Goal: Transaction & Acquisition: Purchase product/service

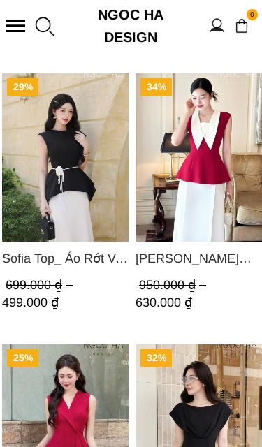
scroll to position [1554, 0]
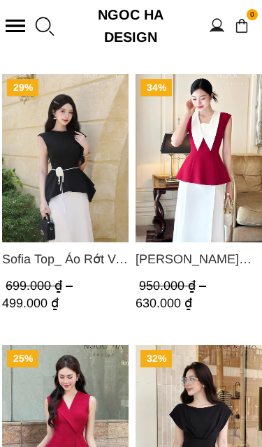
click at [30, 242] on img "Product image - Sofia Top_ Áo Rớt Vai Vạt Rủ Màu Đỏ A428" at bounding box center [65, 158] width 126 height 168
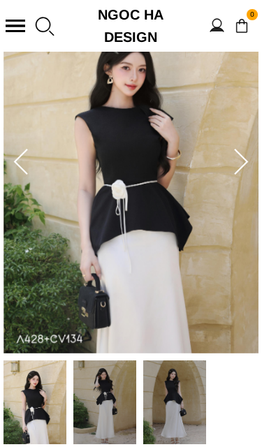
scroll to position [189, 0]
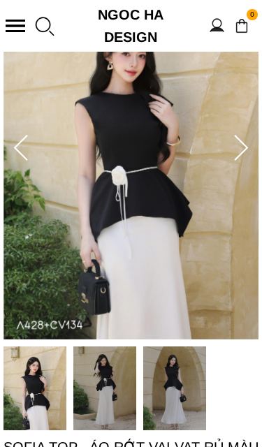
click at [40, 387] on img at bounding box center [34, 388] width 63 height 84
click at [225, 135] on img at bounding box center [130, 148] width 255 height 382
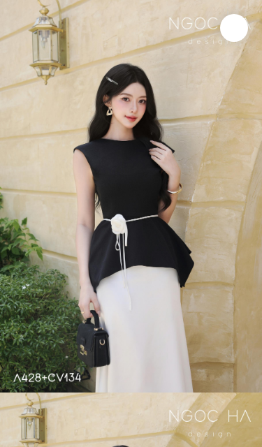
scroll to position [0, 0]
click at [38, 338] on img at bounding box center [131, 196] width 262 height 392
click at [59, 322] on img at bounding box center [131, 196] width 262 height 392
click at [178, 308] on img at bounding box center [131, 196] width 262 height 392
click at [204, 317] on img at bounding box center [131, 196] width 262 height 392
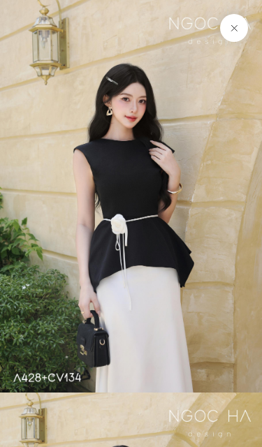
scroll to position [210, 0]
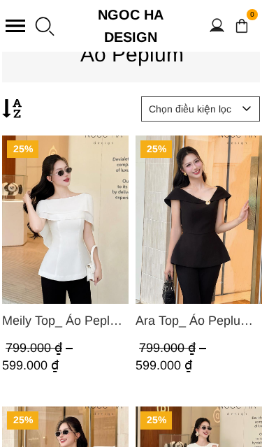
scroll to position [253, 0]
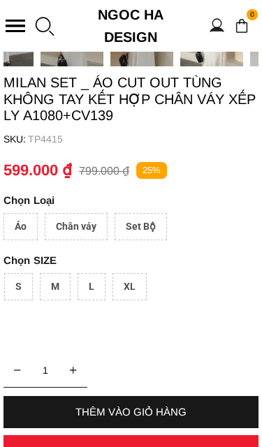
scroll to position [564, 0]
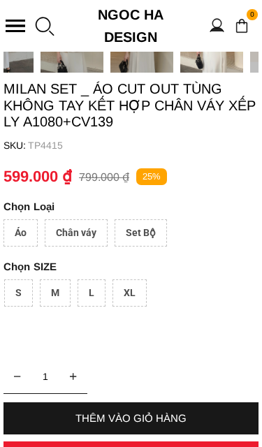
click at [24, 227] on div "Áo" at bounding box center [20, 232] width 34 height 27
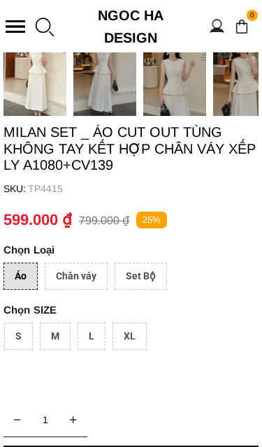
click at [142, 280] on div "Set Bộ" at bounding box center [140, 275] width 52 height 27
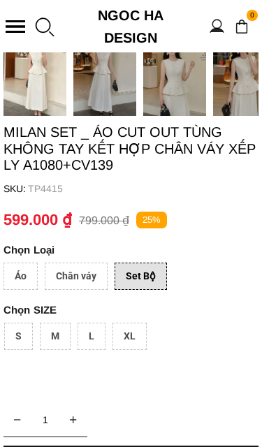
scroll to position [521, 0]
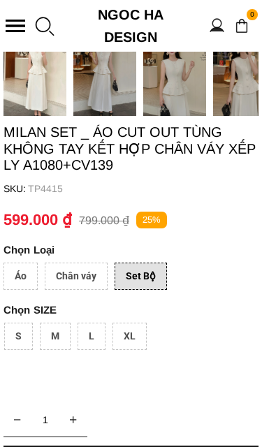
click at [21, 273] on div "Áo" at bounding box center [20, 275] width 34 height 27
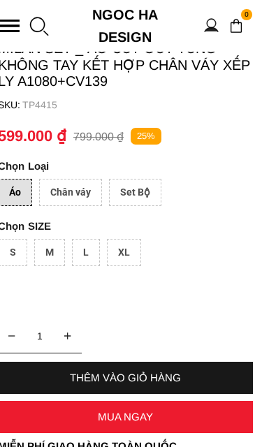
scroll to position [604, 0]
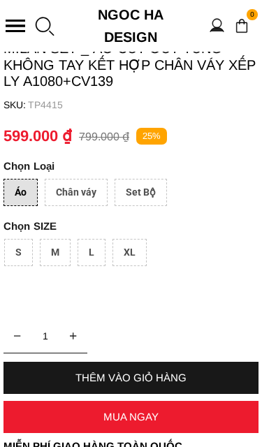
click at [118, 420] on div "MUA NGAY" at bounding box center [130, 416] width 255 height 12
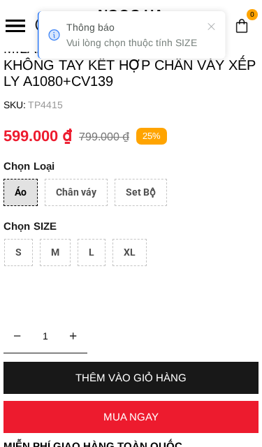
click at [62, 257] on div "M" at bounding box center [55, 252] width 31 height 27
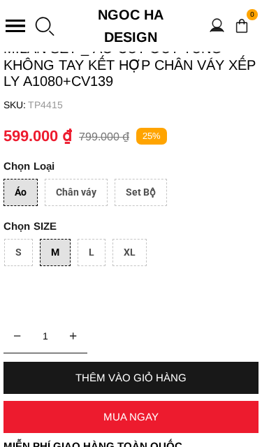
click at [111, 422] on div "MUA NGAY" at bounding box center [130, 416] width 255 height 12
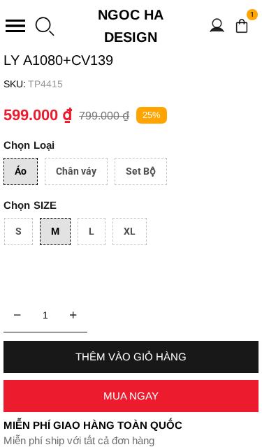
click at [150, 177] on div "Set Bộ" at bounding box center [140, 171] width 52 height 27
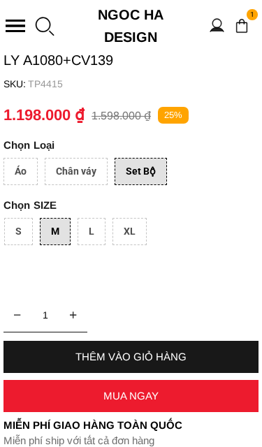
click at [119, 401] on div "MUA NGAY" at bounding box center [130, 395] width 255 height 12
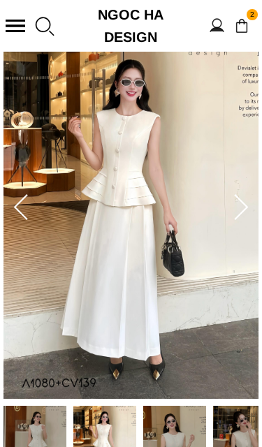
scroll to position [193, 0]
